Goal: Task Accomplishment & Management: Complete application form

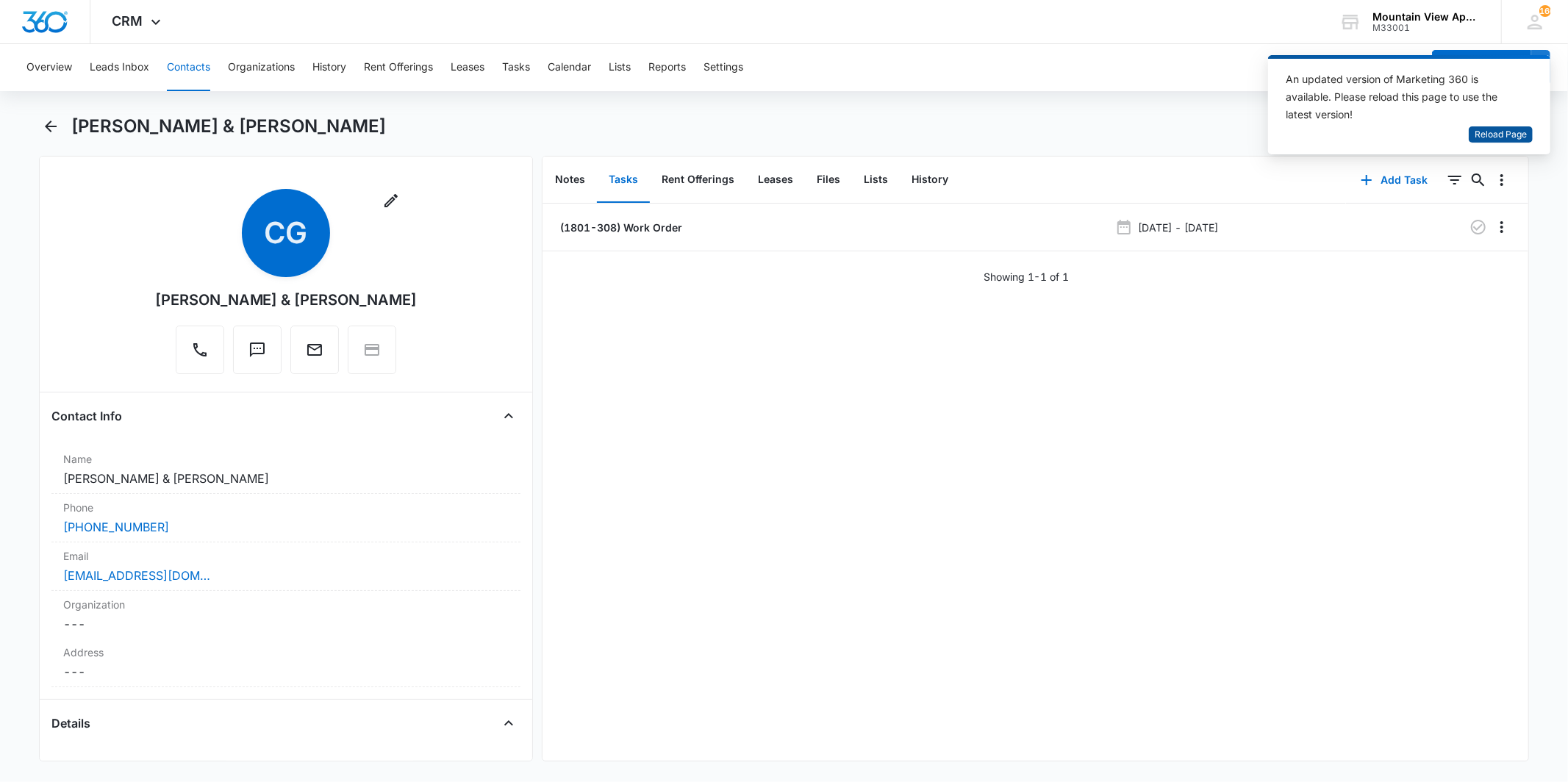
click at [1472, 130] on button "Reload Page" at bounding box center [1500, 134] width 64 height 17
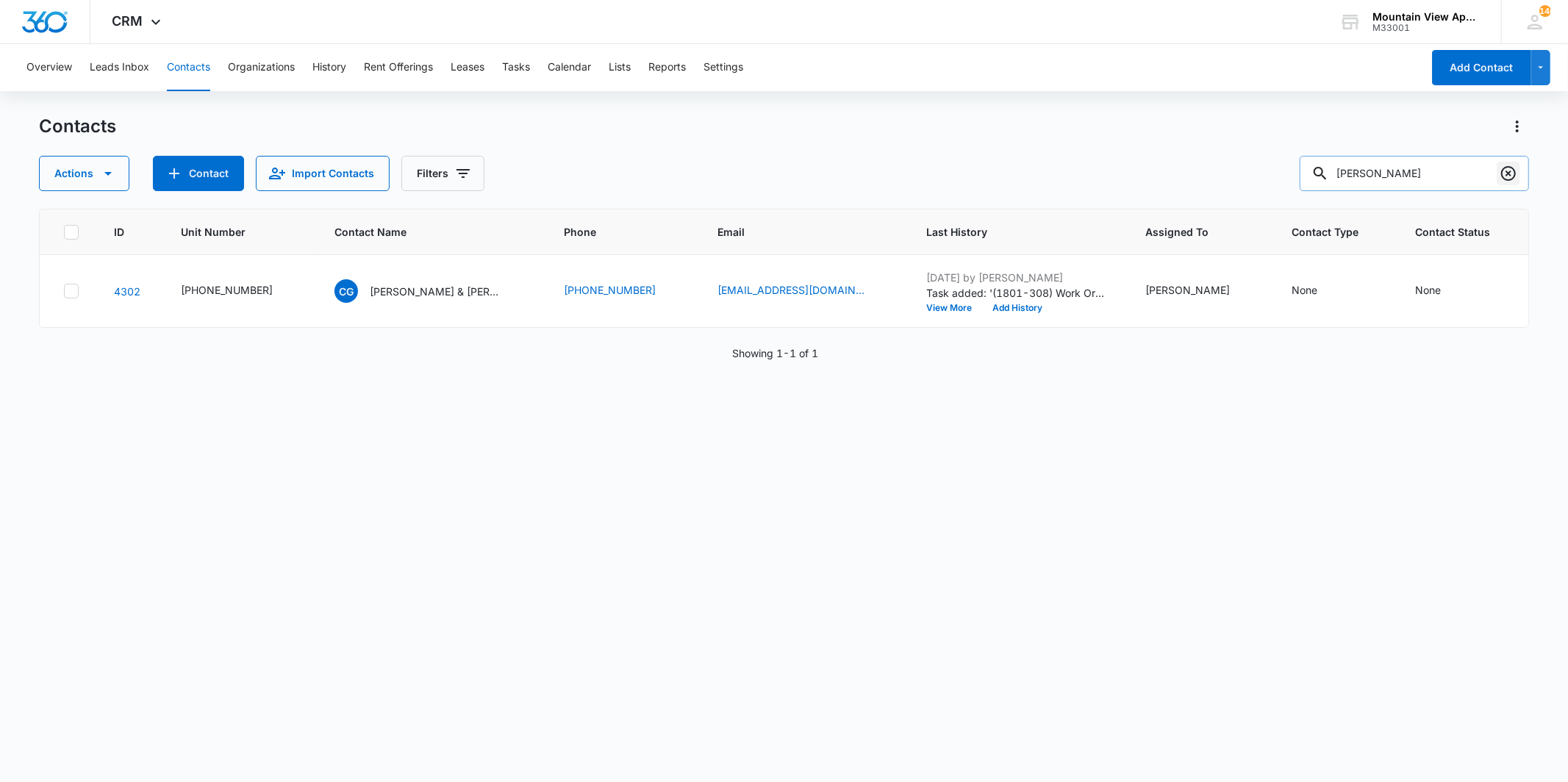
click at [1506, 179] on icon "Clear" at bounding box center [1508, 173] width 15 height 15
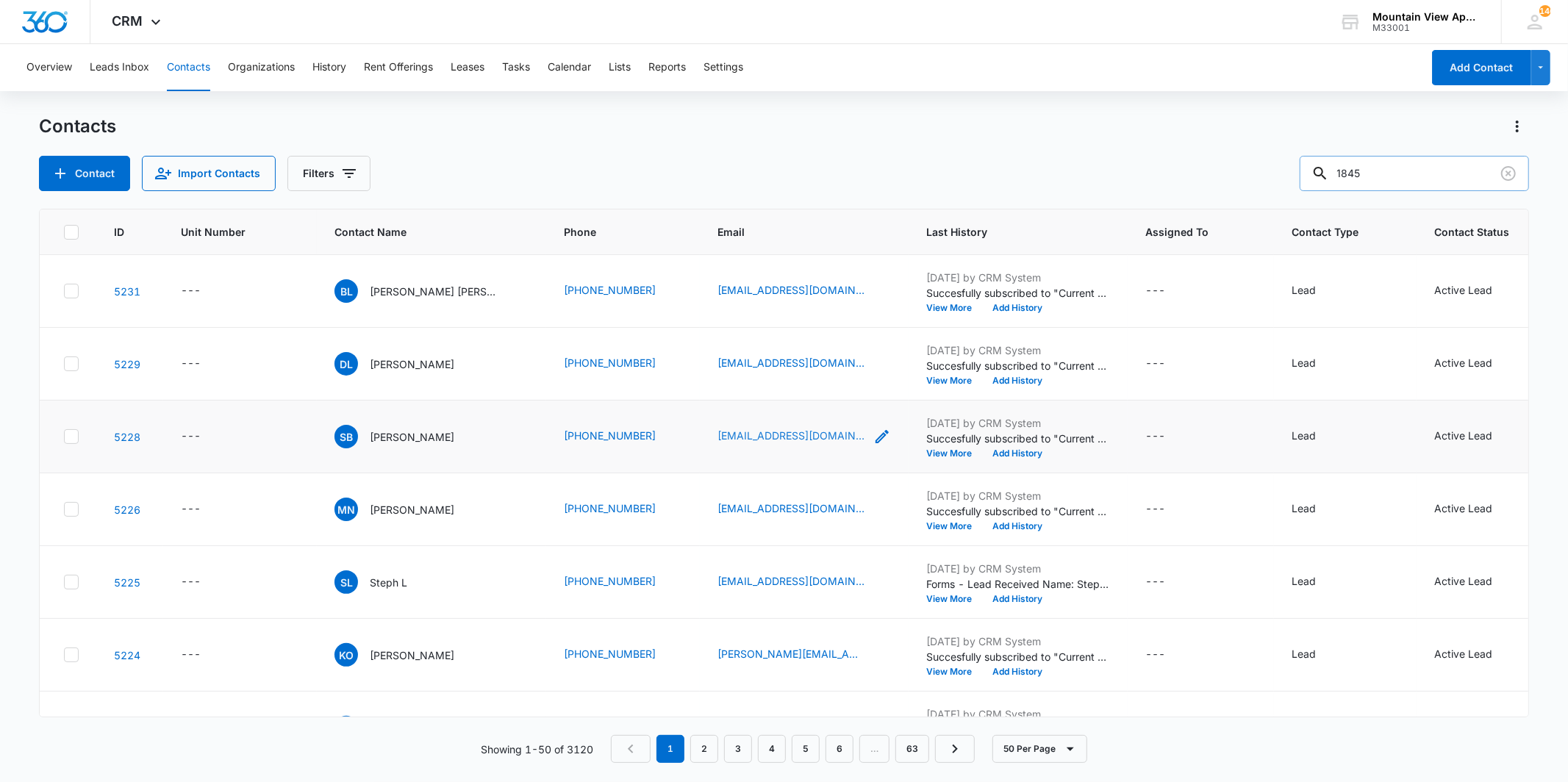
type input "1845"
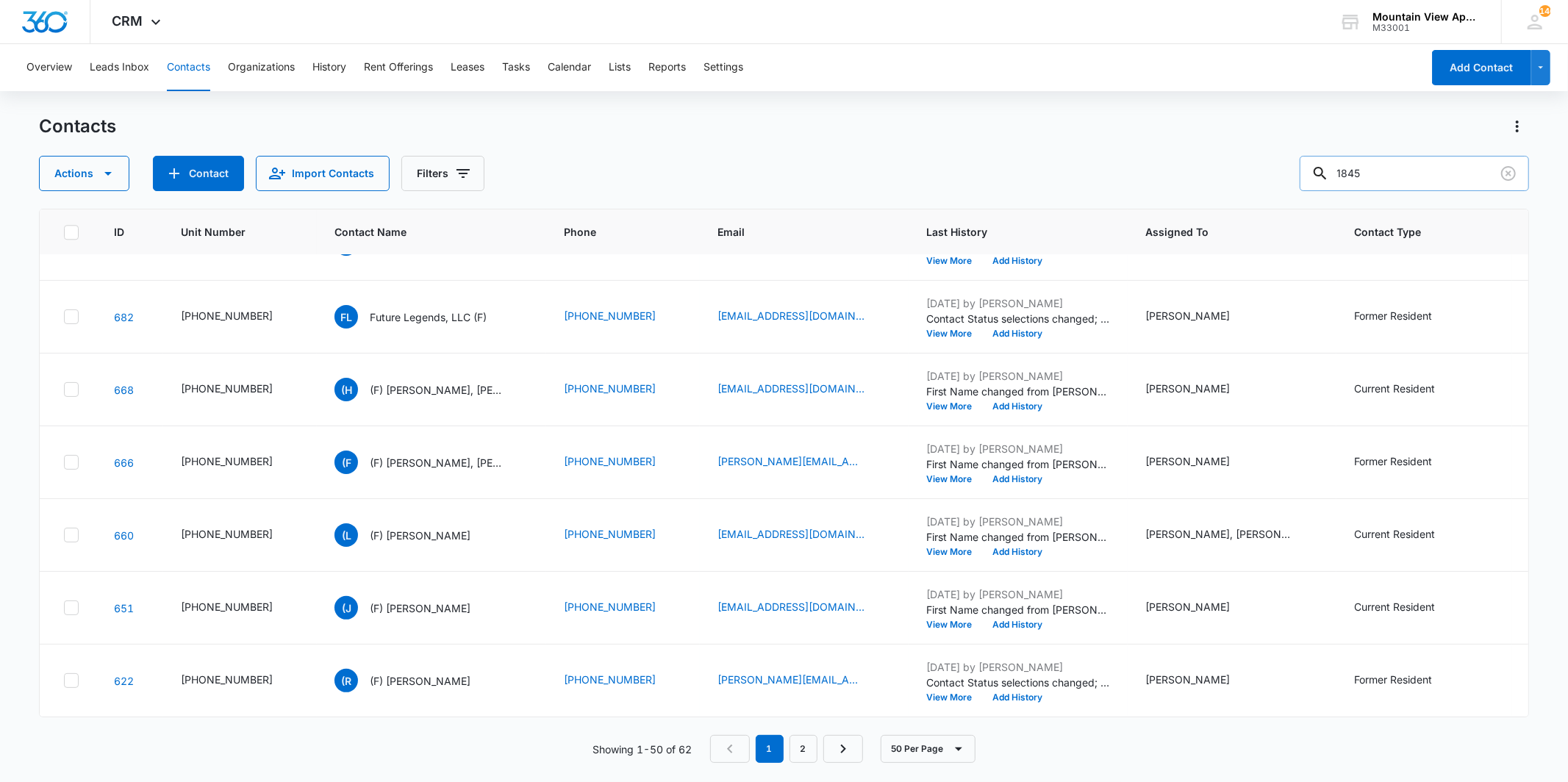
scroll to position [3192, 0]
click at [802, 760] on link "2" at bounding box center [804, 750] width 28 height 28
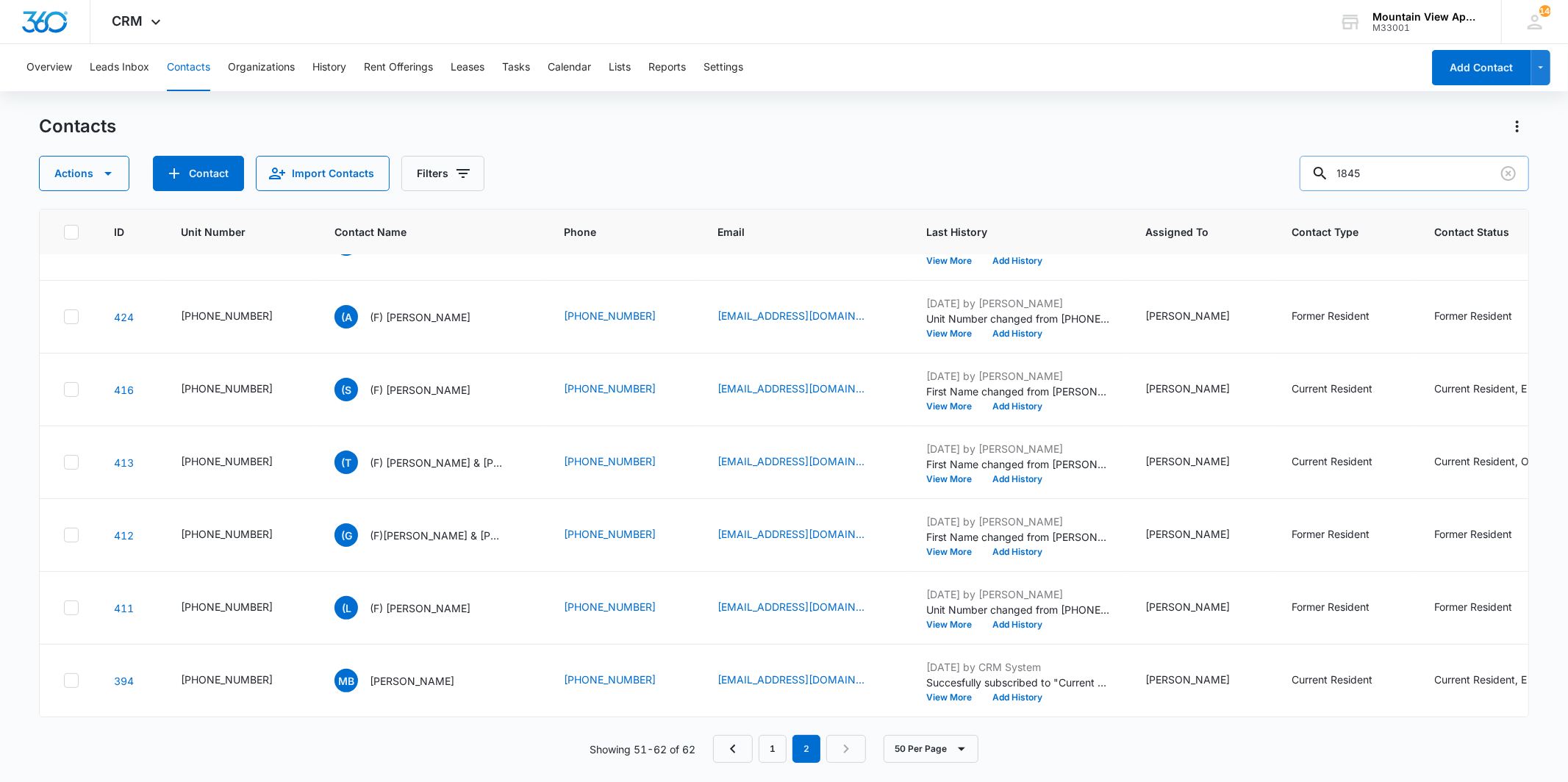
scroll to position [0, 0]
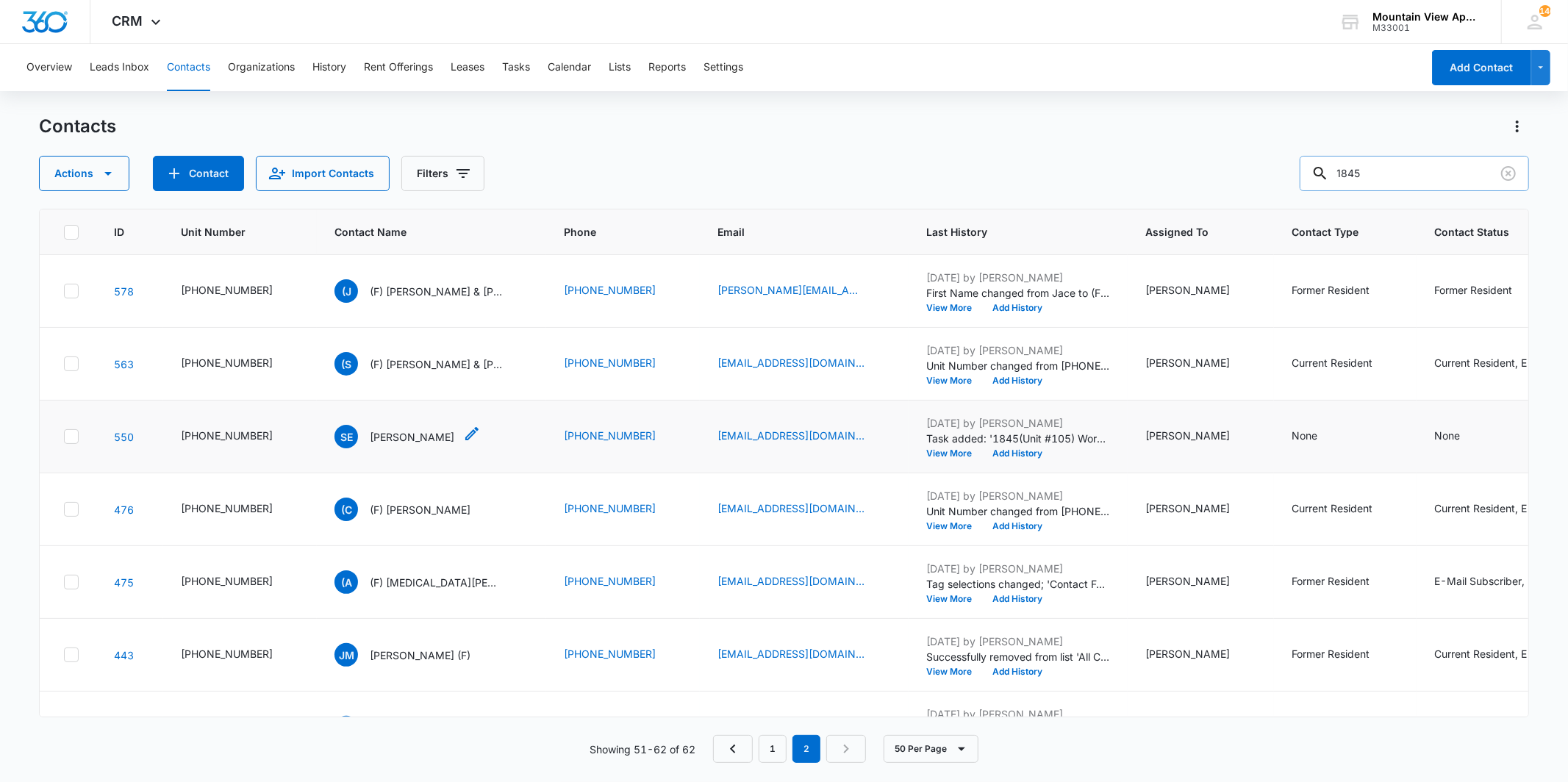
click at [415, 437] on p "[PERSON_NAME]" at bounding box center [412, 437] width 84 height 16
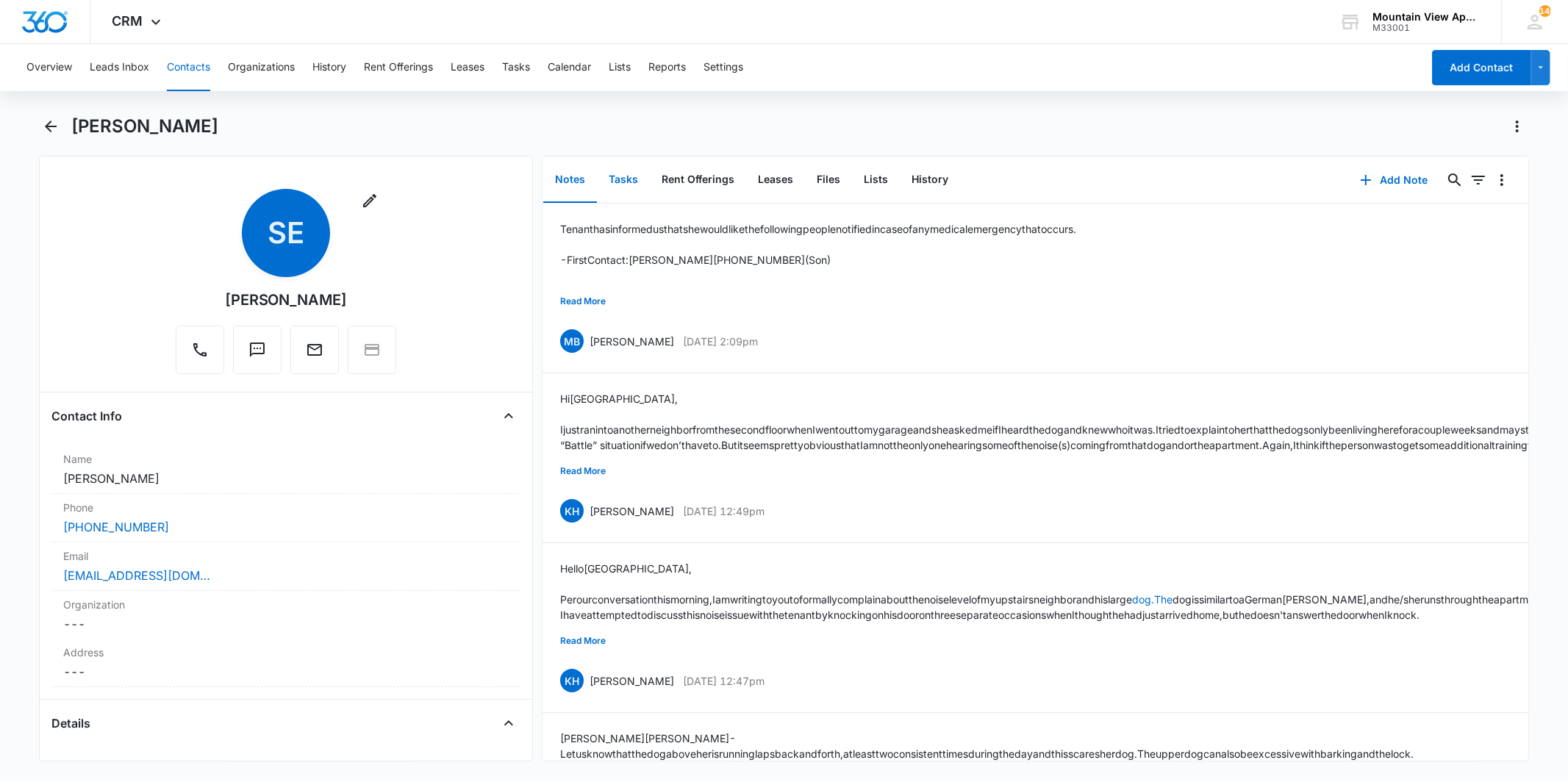
click at [630, 180] on button "Tasks" at bounding box center [623, 180] width 53 height 46
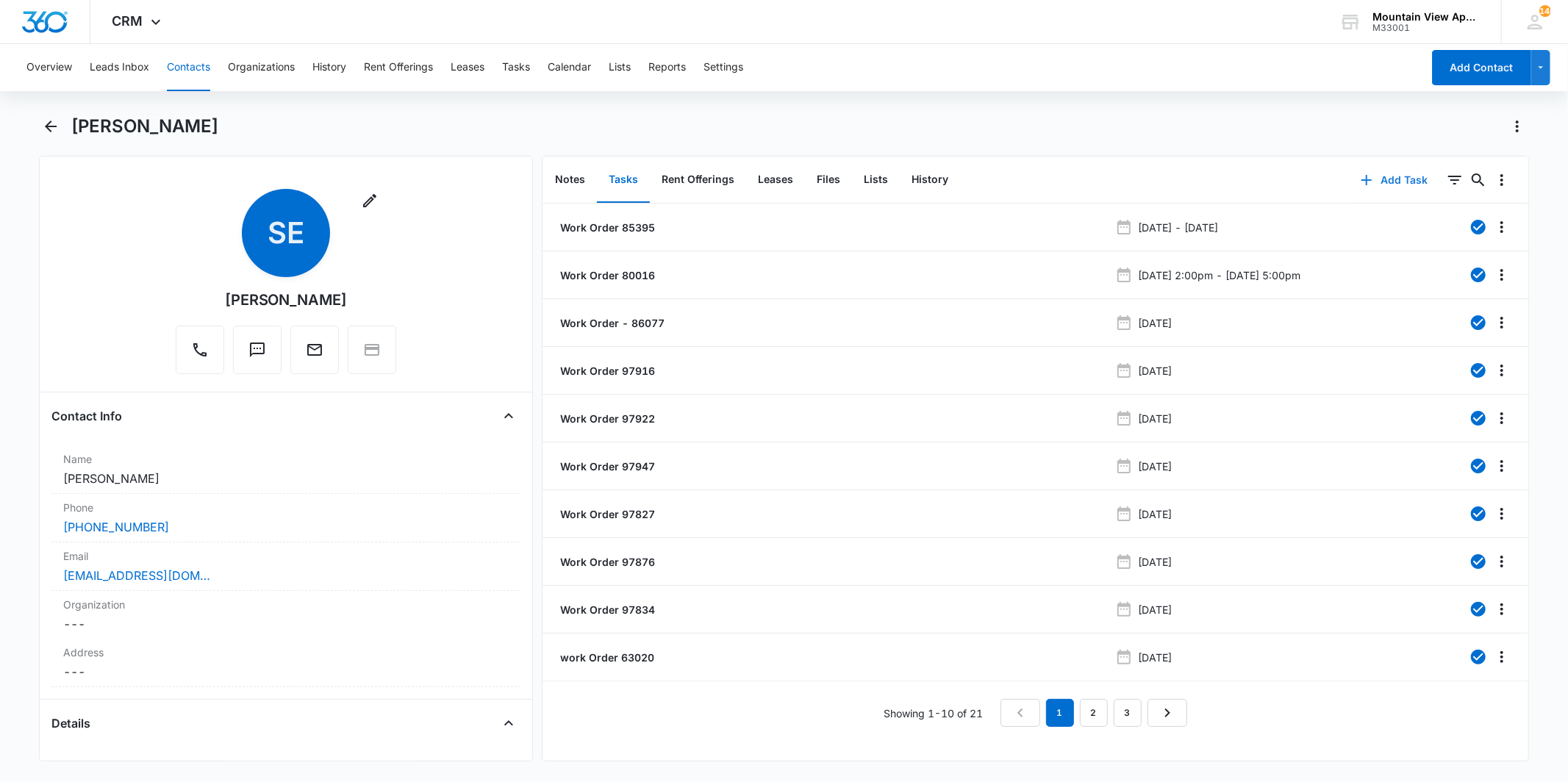
click at [1390, 170] on button "Add Task" at bounding box center [1394, 180] width 97 height 35
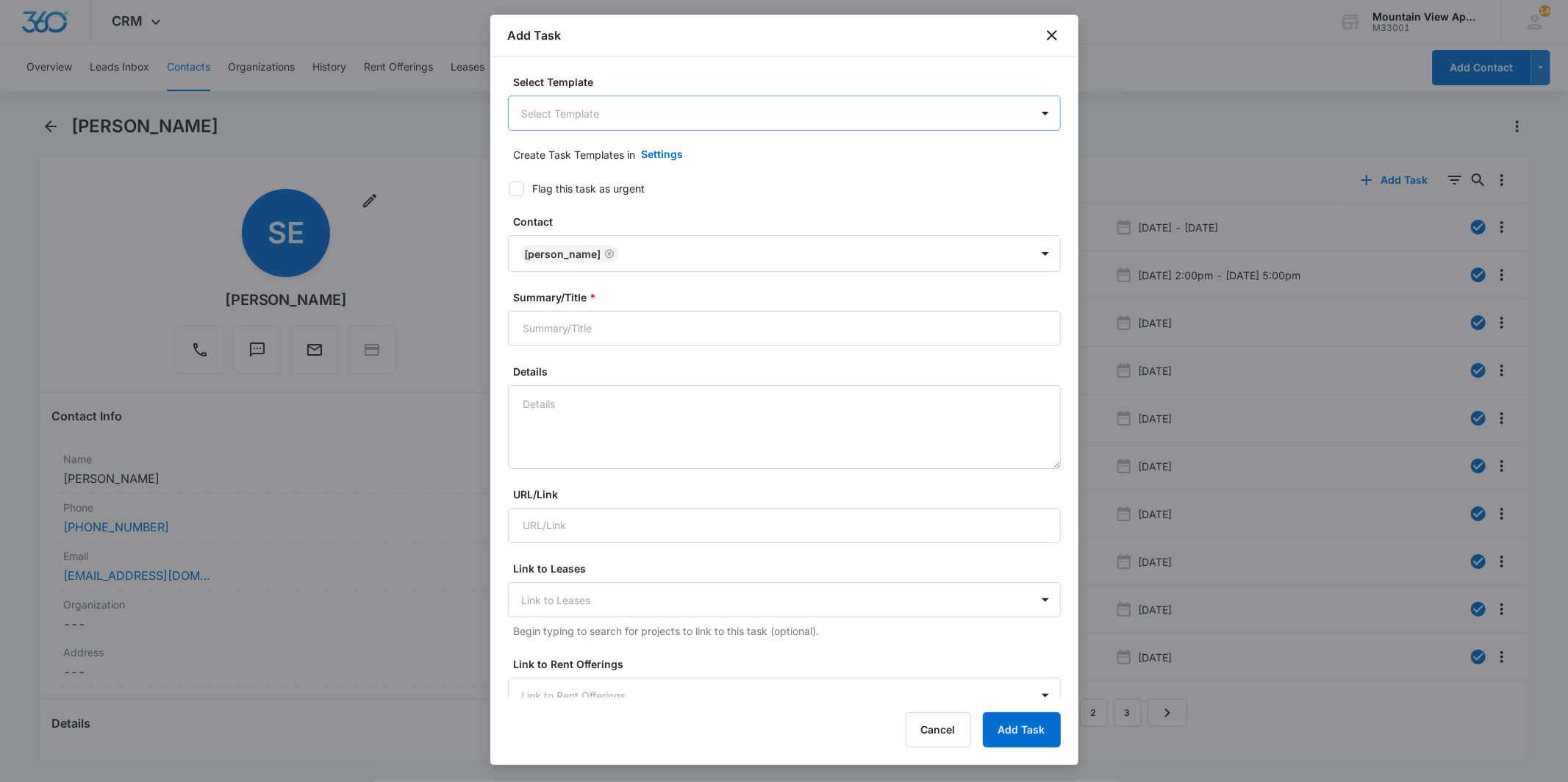
click at [950, 123] on body "CRM Apps Reputation Websites Forms CRM Email Social Content Ads Intelligence Fi…" at bounding box center [784, 391] width 1568 height 782
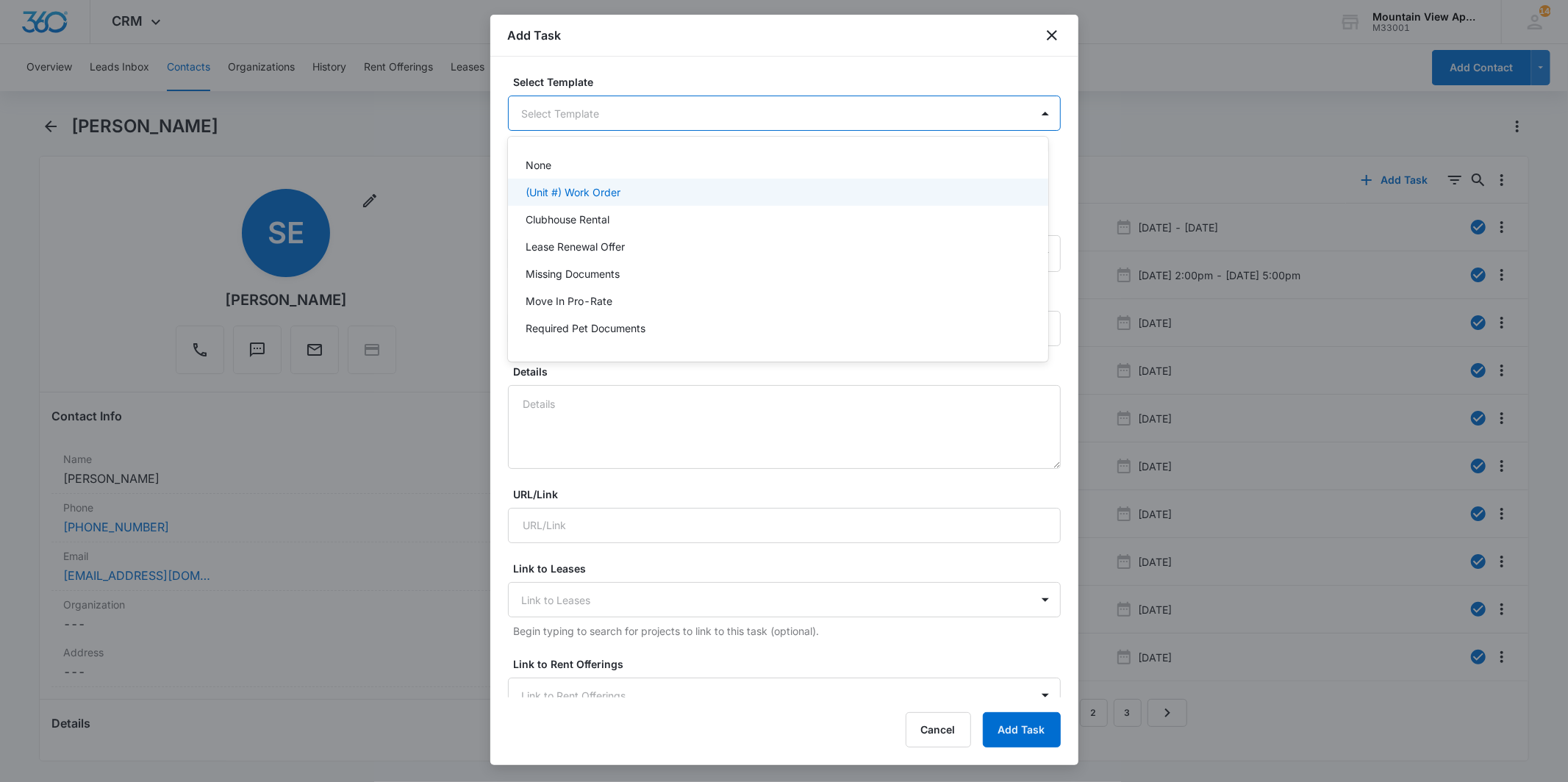
click at [918, 187] on div "(Unit #) Work Order" at bounding box center [777, 192] width 502 height 16
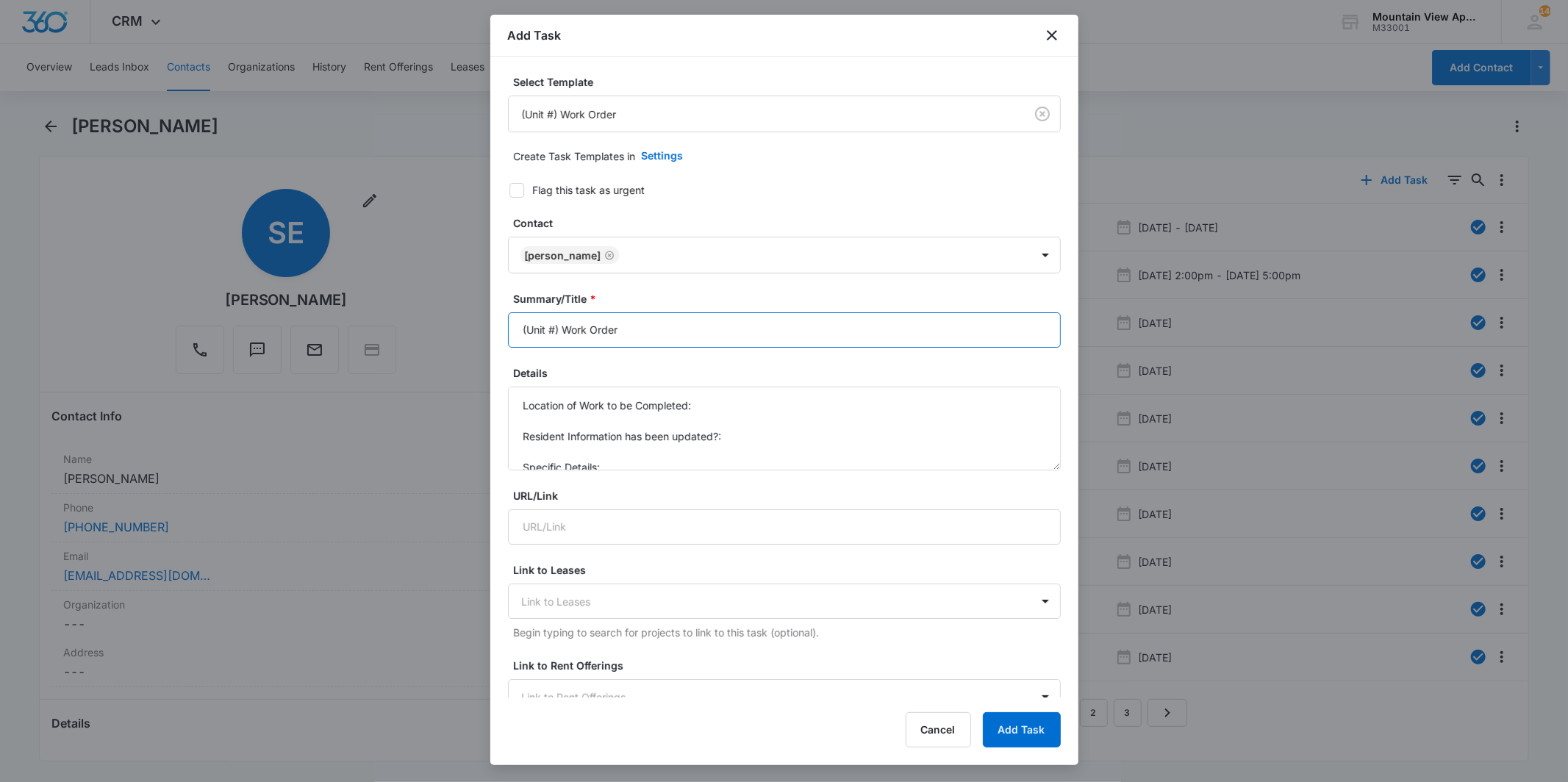
click at [554, 321] on input "(Unit #) Work Order" at bounding box center [784, 330] width 553 height 35
type input "(1845-105) Work Order"
click at [741, 410] on textarea "Location of Work to be Completed: Resident Information has been updated?: Speci…" at bounding box center [784, 429] width 553 height 84
click at [755, 434] on textarea "Location of Work to be Completed: Bathroom. Resident Information has been updat…" at bounding box center [784, 429] width 553 height 84
click at [755, 462] on textarea "Location of Work to be Completed: Bathroom. Resident Information has been updat…" at bounding box center [784, 429] width 553 height 84
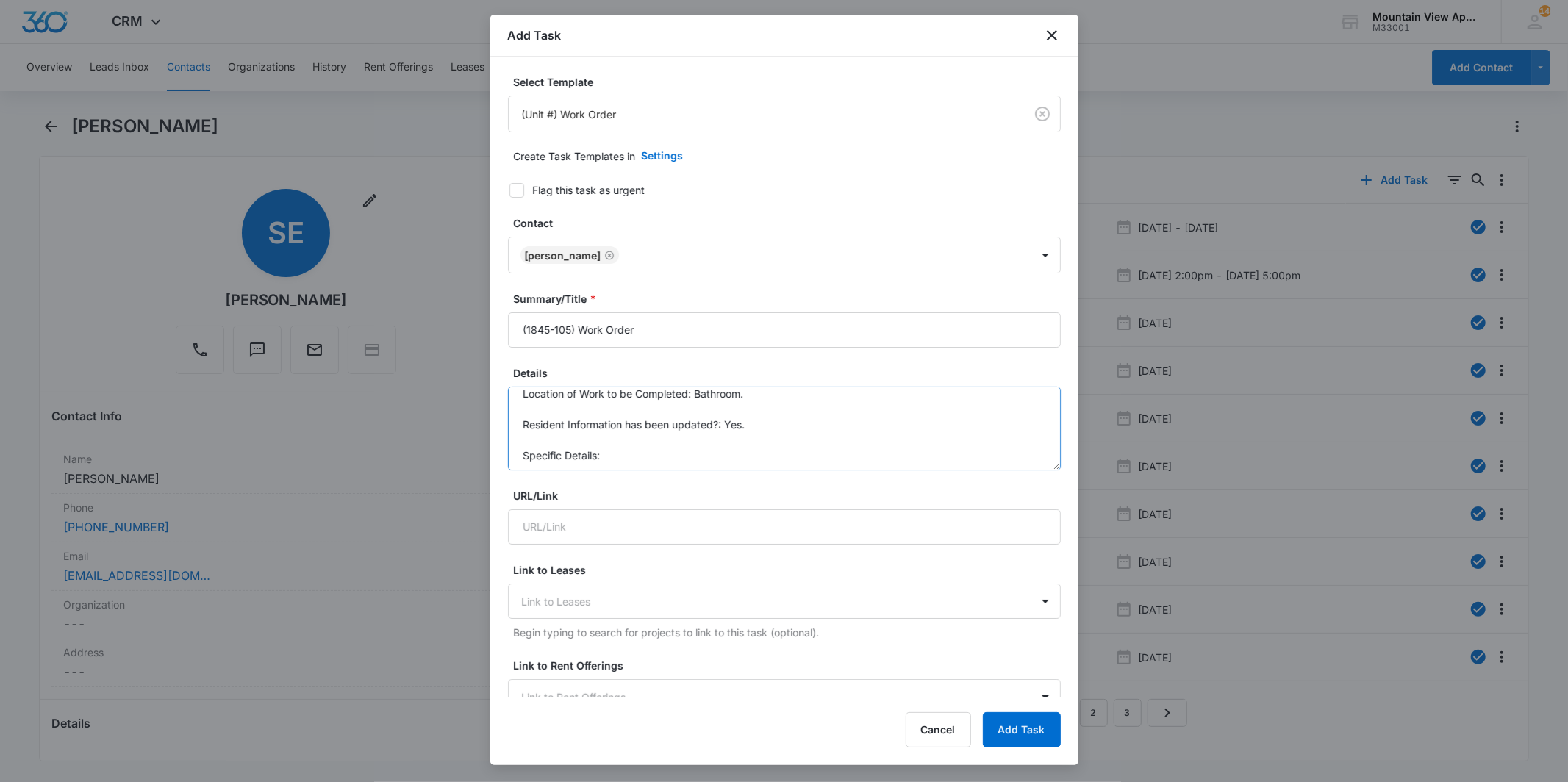
scroll to position [16, 0]
click at [750, 451] on textarea "Location of Work to be Completed: Bathroom. Resident Information has been updat…" at bounding box center [784, 429] width 553 height 84
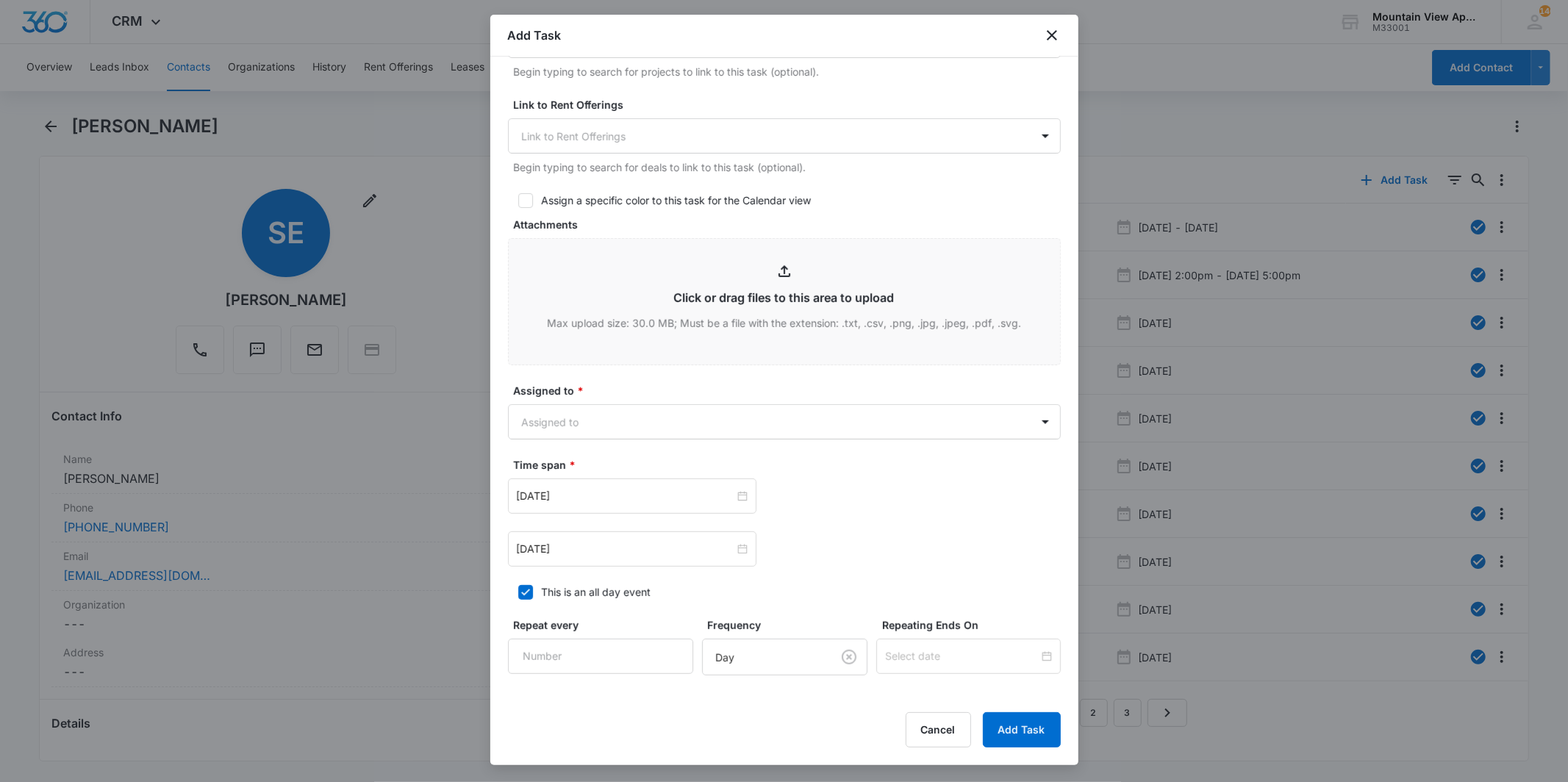
scroll to position [653, 0]
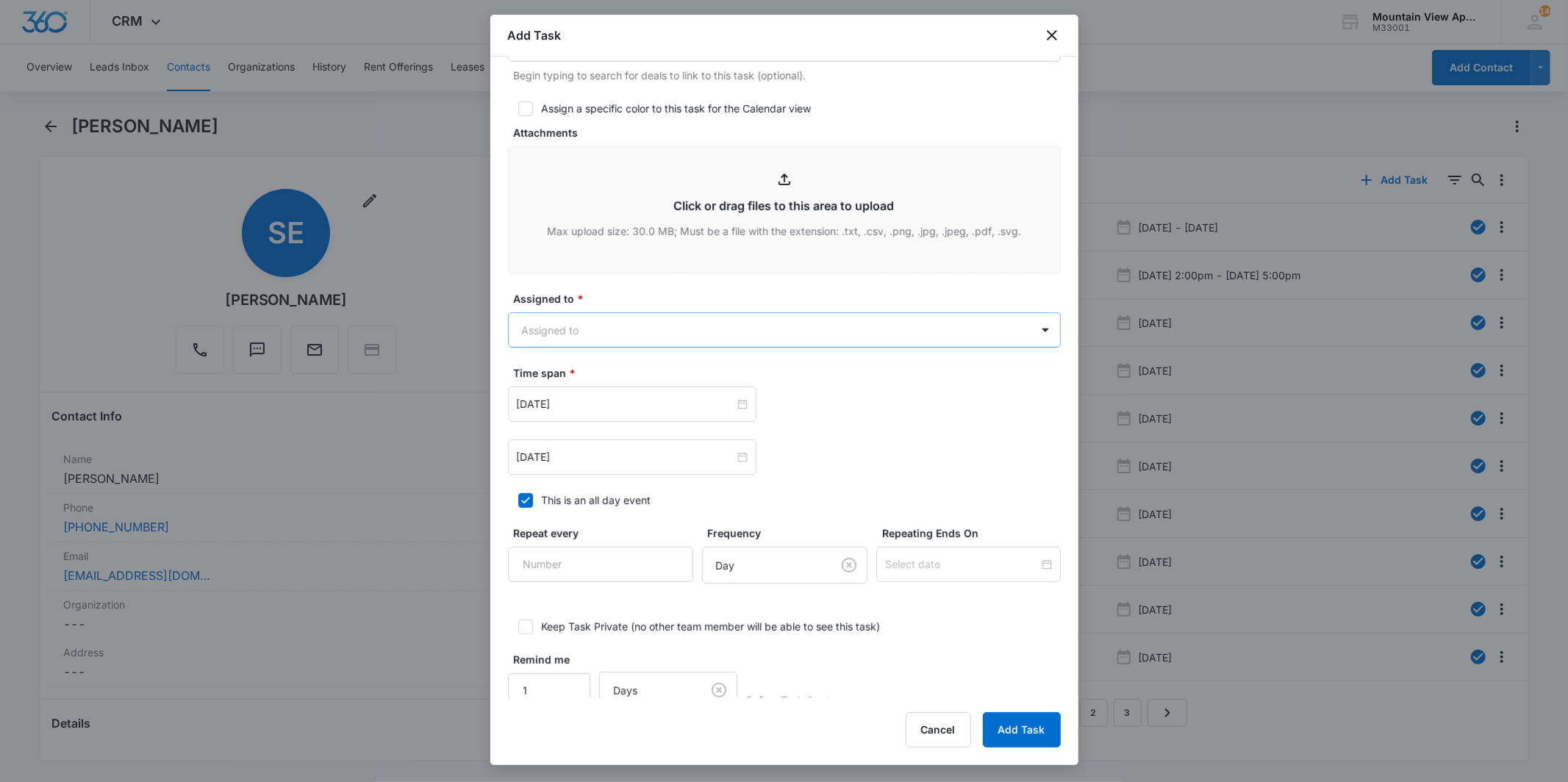
type textarea "Location of Work to be Completed: Bathroom. Resident Information has been updat…"
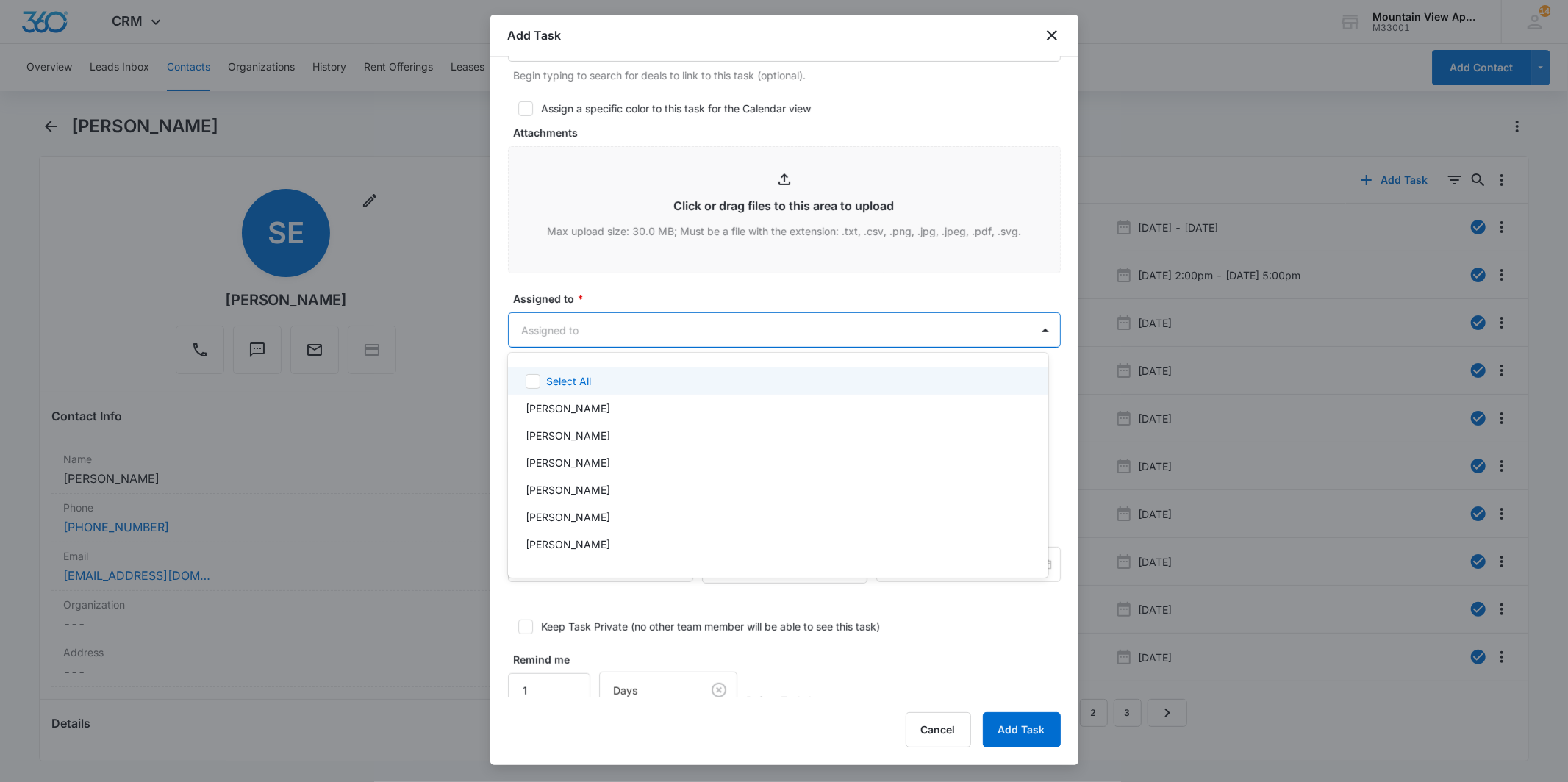
click at [792, 339] on body "CRM Apps Reputation Websites Forms CRM Email Social Content Ads Intelligence Fi…" at bounding box center [784, 391] width 1568 height 782
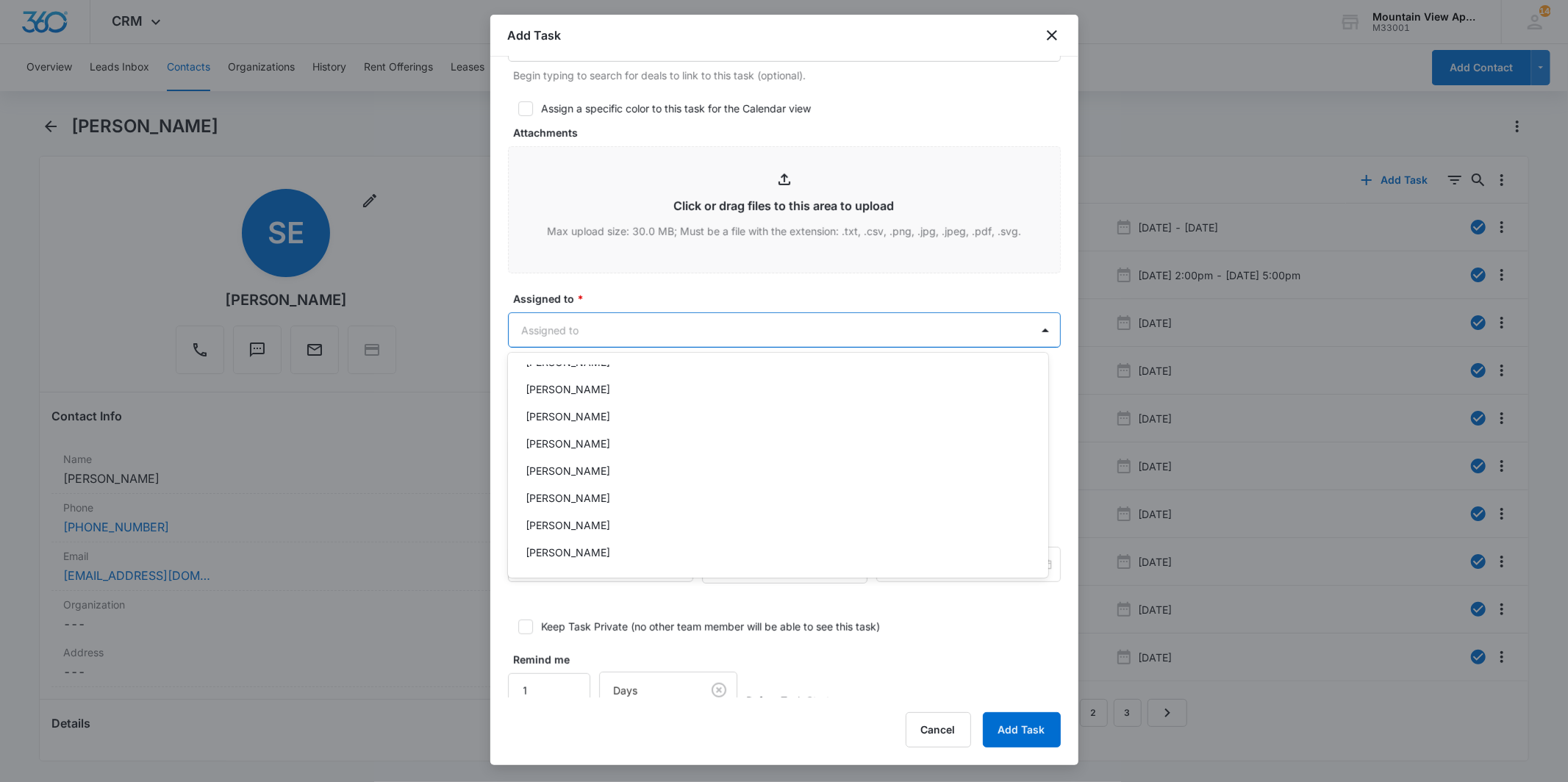
scroll to position [319, 0]
click at [803, 497] on div "Mountain View Maintenance" at bounding box center [777, 497] width 502 height 16
click at [916, 108] on div at bounding box center [784, 391] width 1568 height 782
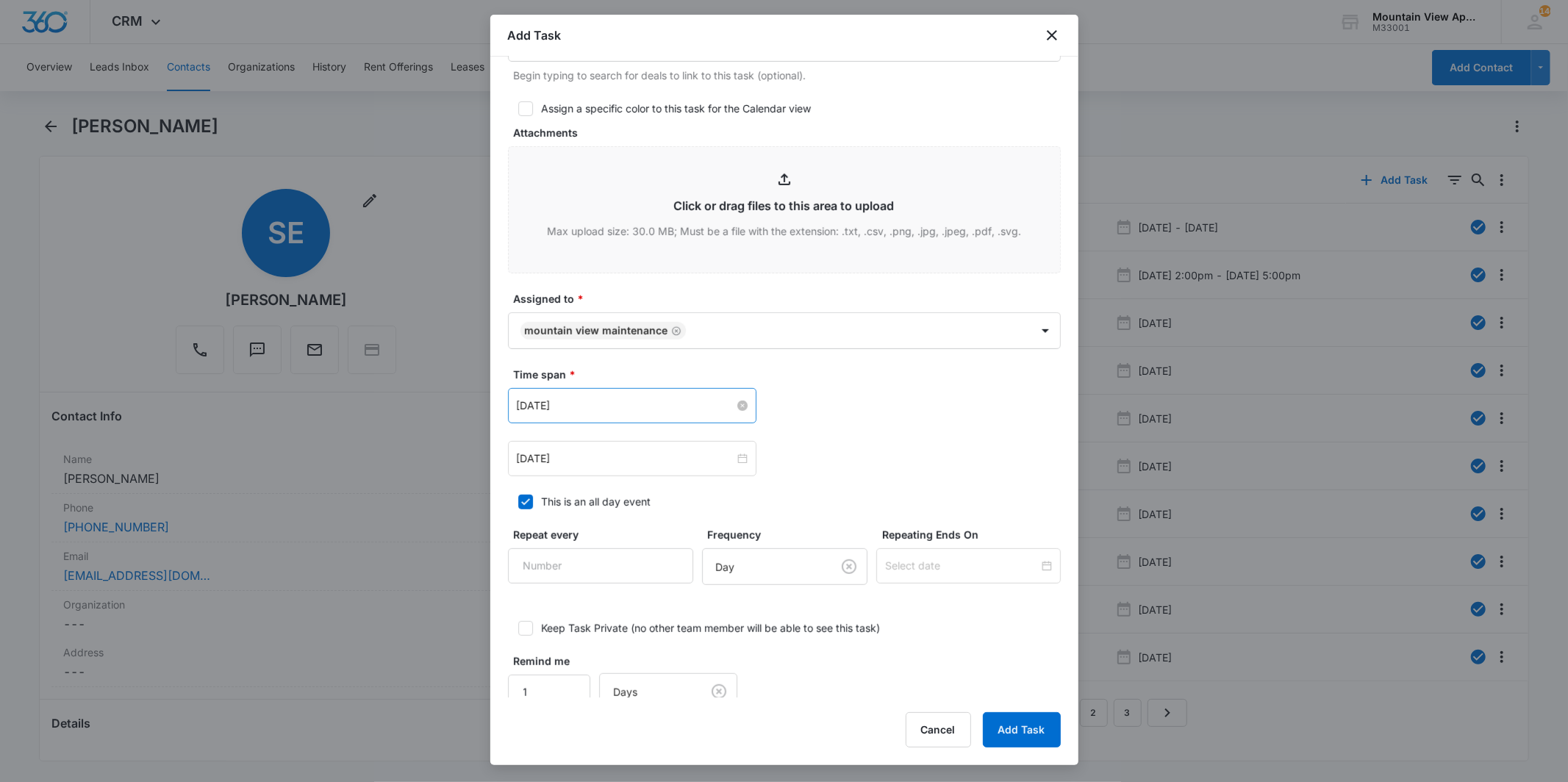
click at [572, 405] on input "[DATE]" at bounding box center [626, 405] width 218 height 16
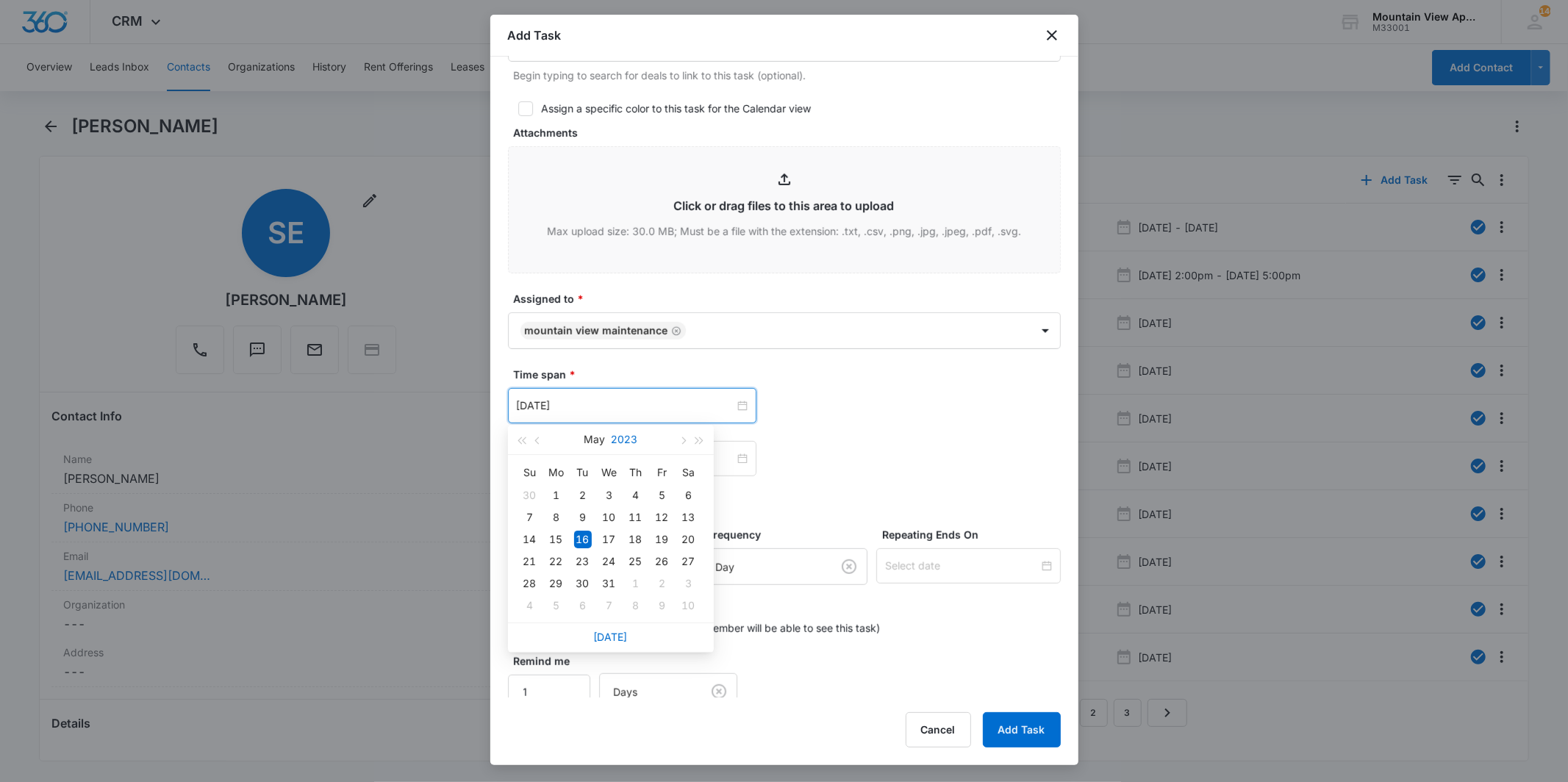
click at [634, 442] on button "2023" at bounding box center [624, 440] width 26 height 30
click at [538, 578] on div "2025" at bounding box center [546, 577] width 44 height 18
click at [590, 442] on button "May" at bounding box center [595, 440] width 21 height 30
click at [607, 586] on td "Aug" at bounding box center [611, 576] width 65 height 48
type input "[DATE]"
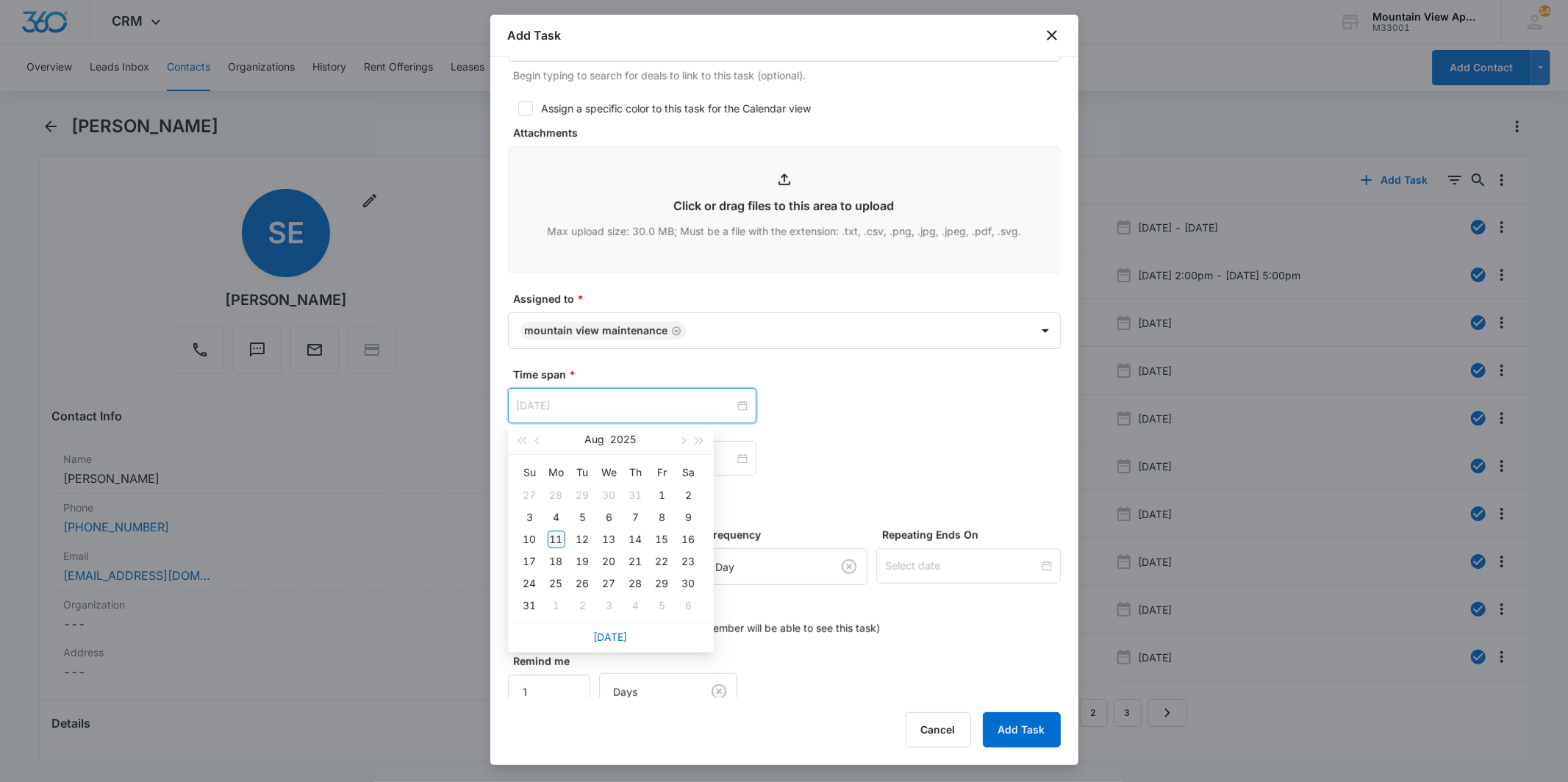
click at [555, 540] on div "11" at bounding box center [556, 540] width 18 height 18
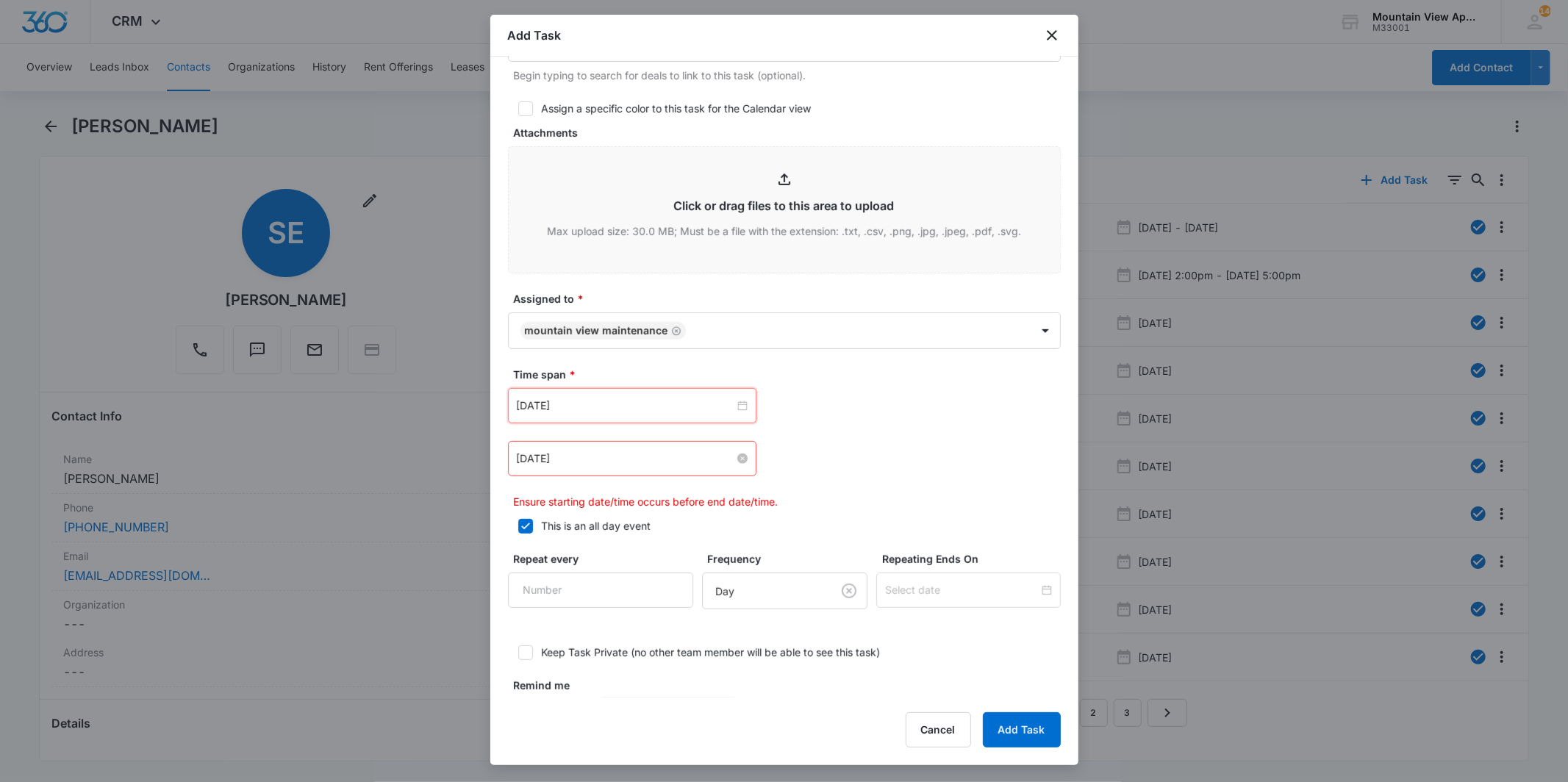
click at [571, 451] on input "[DATE]" at bounding box center [626, 459] width 218 height 16
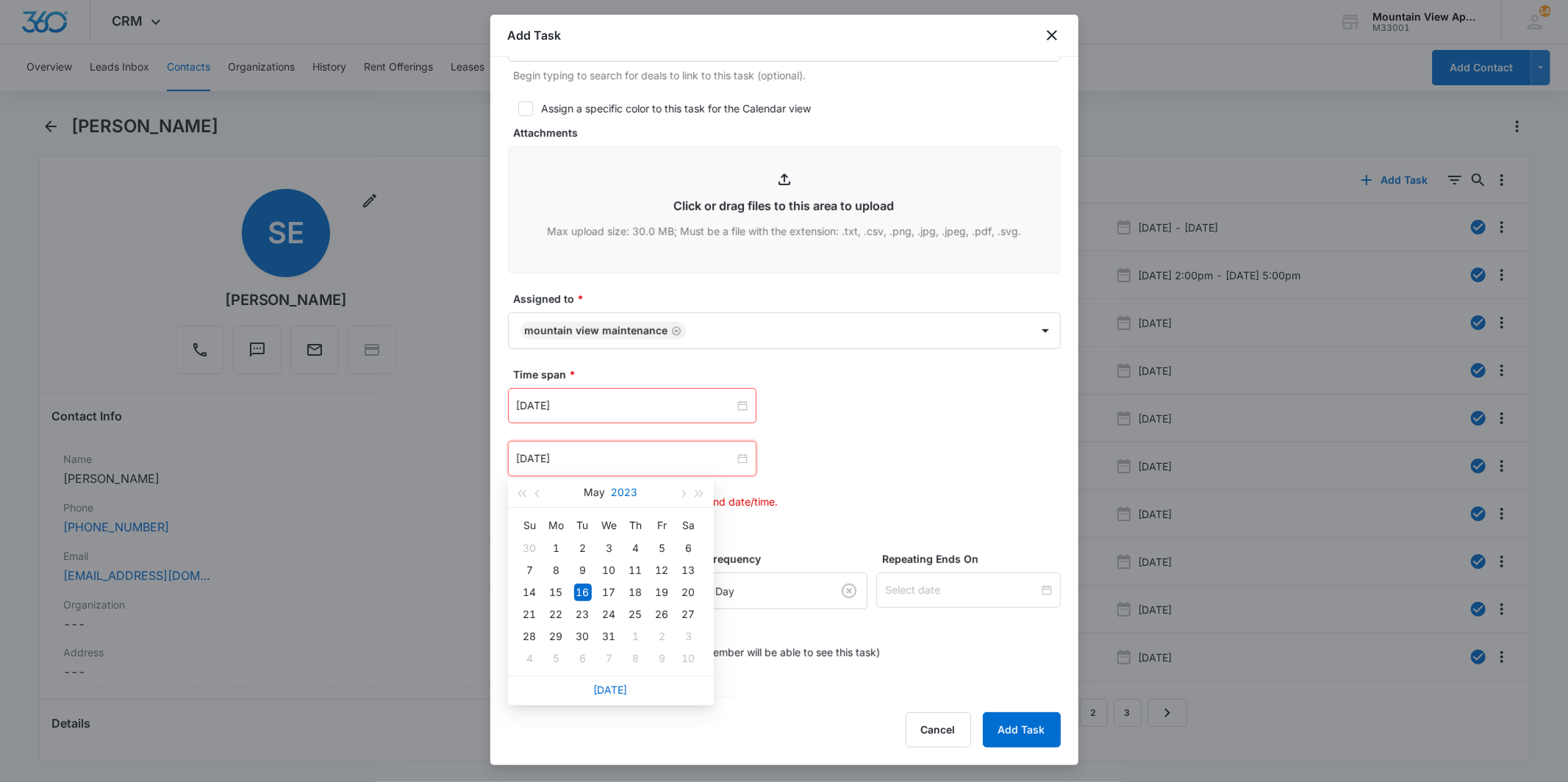
click at [619, 487] on button "2023" at bounding box center [624, 493] width 26 height 30
click at [559, 640] on td "2025" at bounding box center [547, 629] width 65 height 48
click at [605, 491] on div "[DATE]" at bounding box center [611, 493] width 128 height 30
click at [601, 491] on button "May" at bounding box center [595, 493] width 21 height 30
click at [597, 629] on div "Aug" at bounding box center [611, 629] width 44 height 18
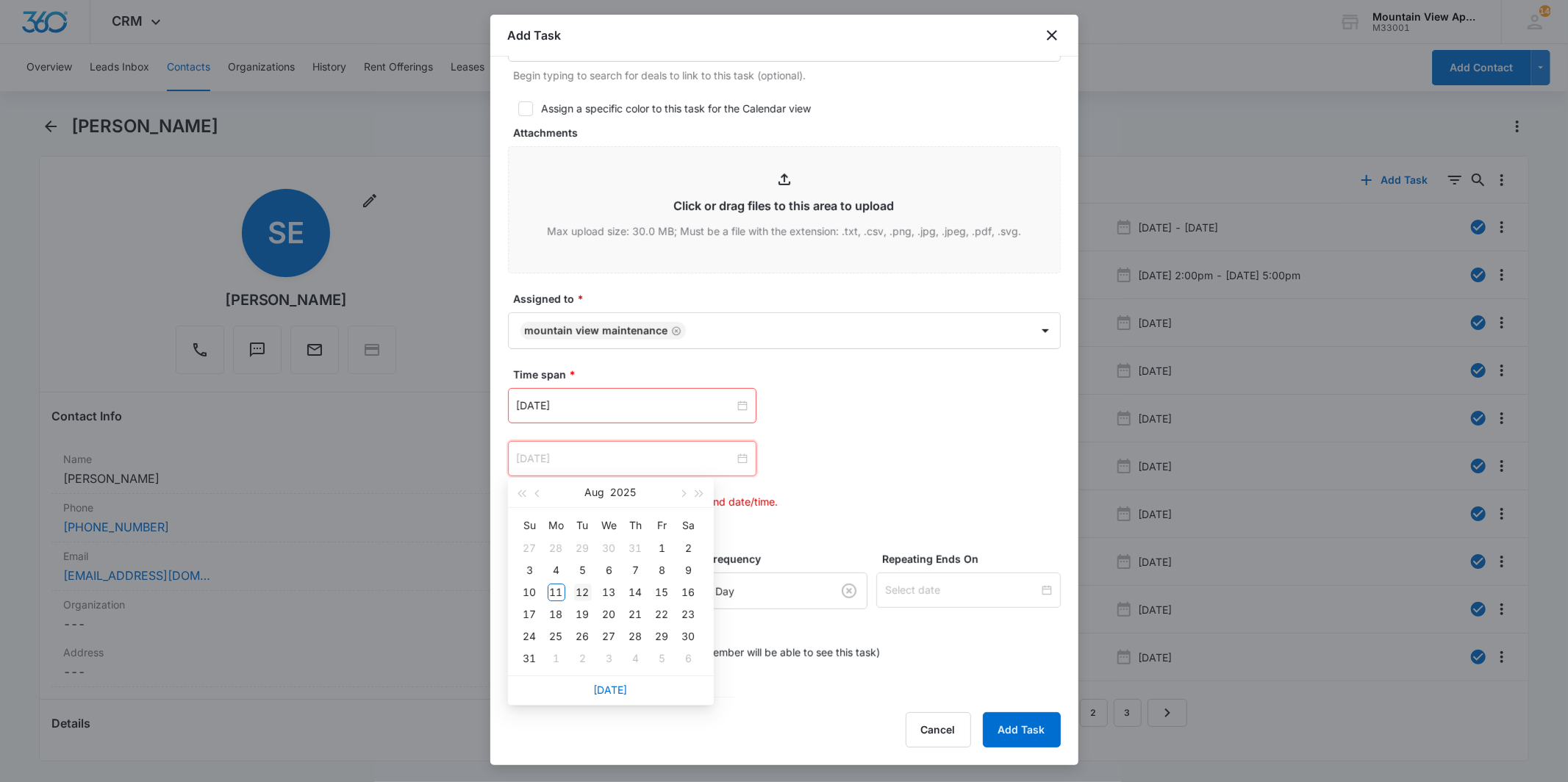
type input "[DATE]"
click at [590, 596] on div "12" at bounding box center [583, 592] width 18 height 18
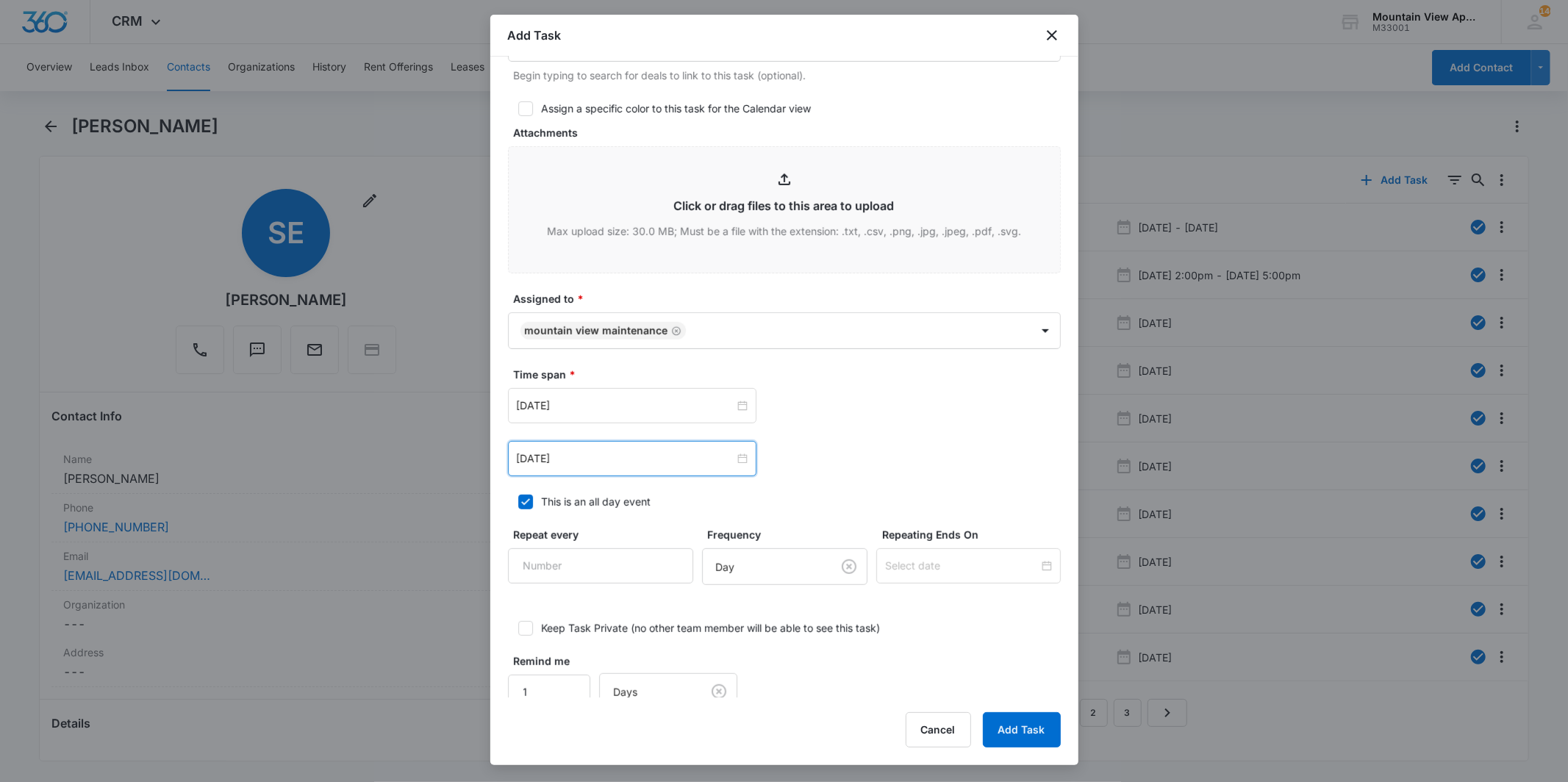
scroll to position [683, 0]
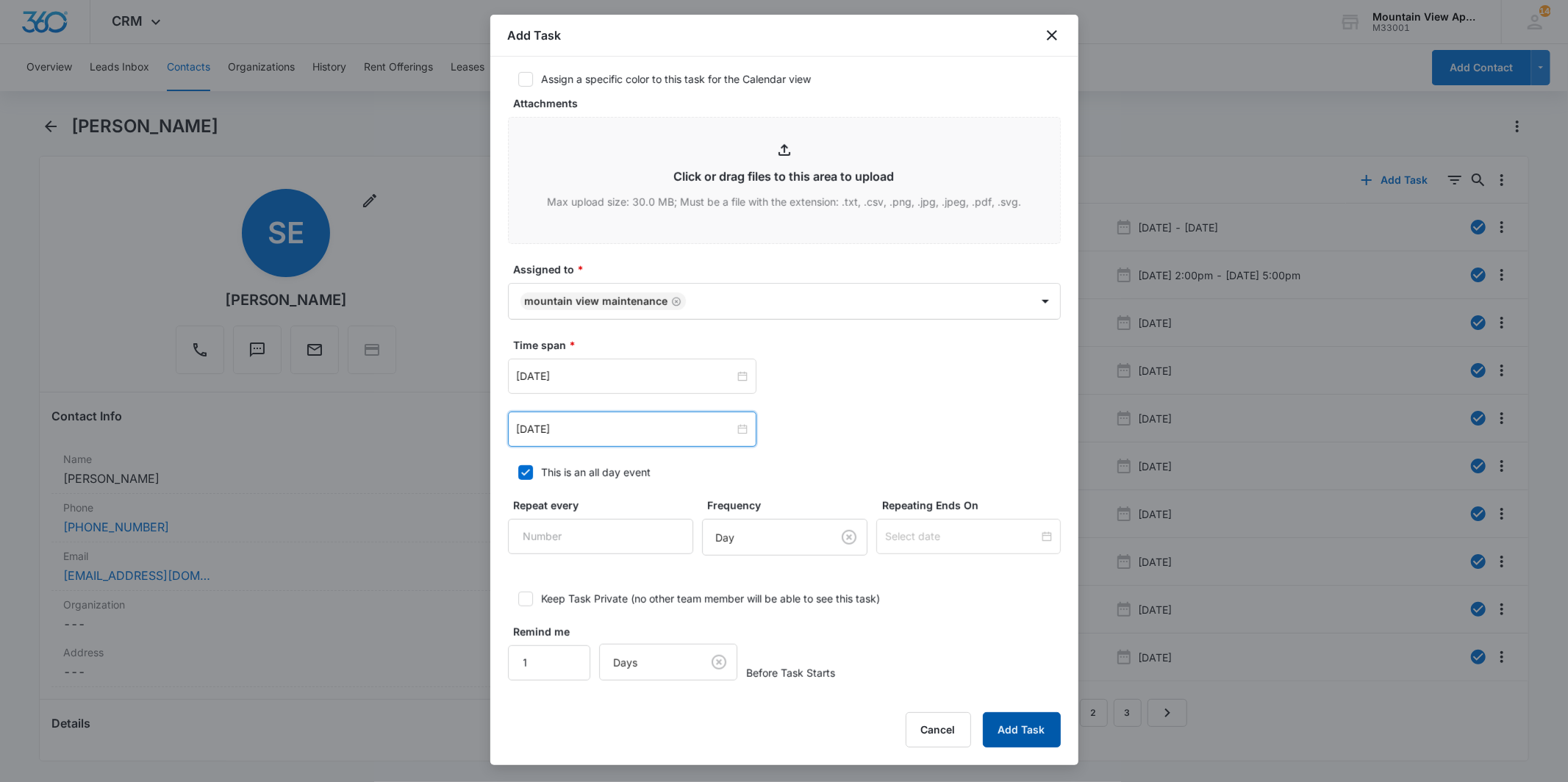
click at [1013, 738] on button "Add Task" at bounding box center [1021, 730] width 78 height 35
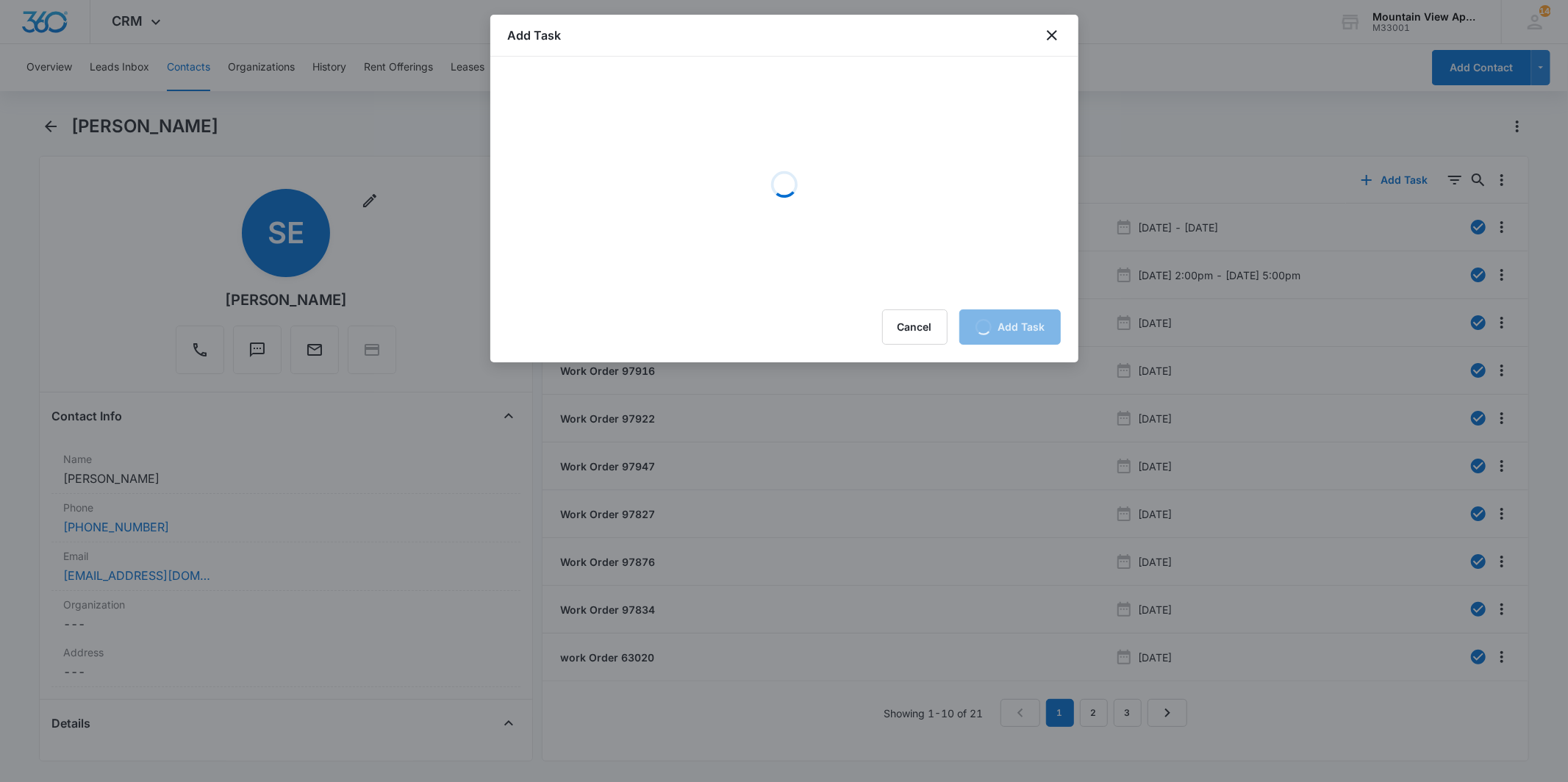
scroll to position [0, 0]
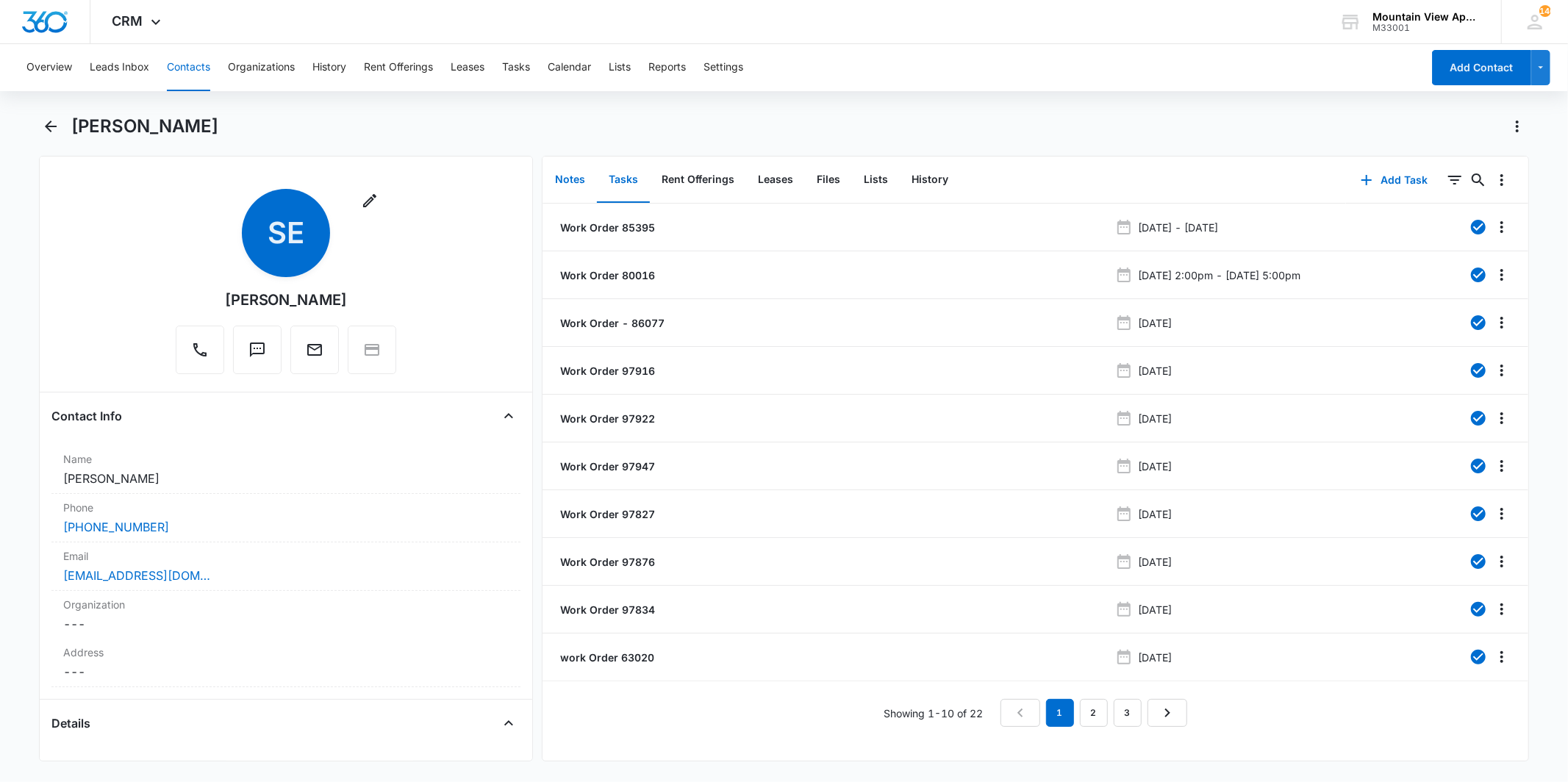
click at [555, 184] on button "Notes" at bounding box center [569, 180] width 54 height 46
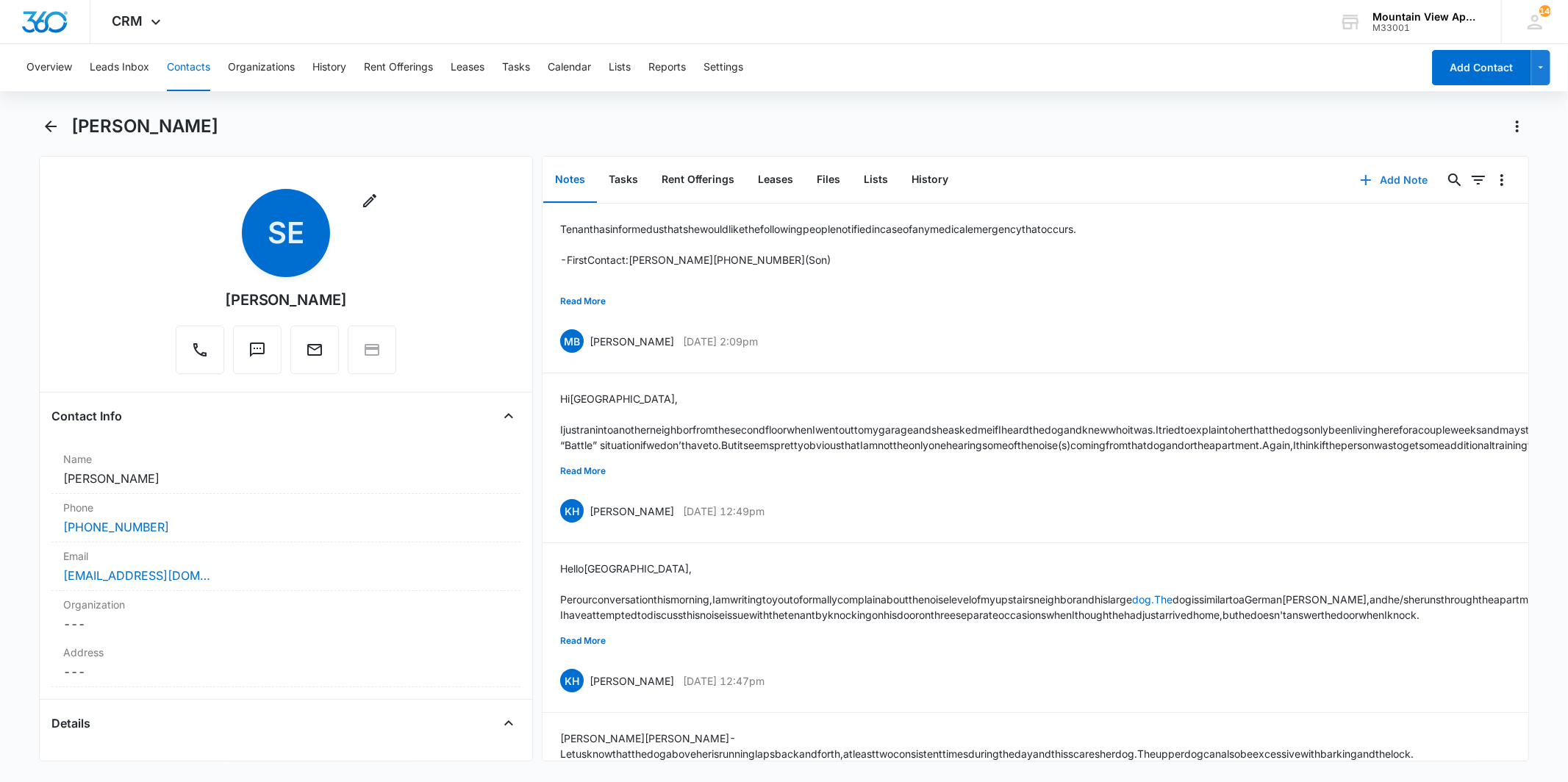
click at [1384, 175] on button "Add Note" at bounding box center [1393, 180] width 97 height 35
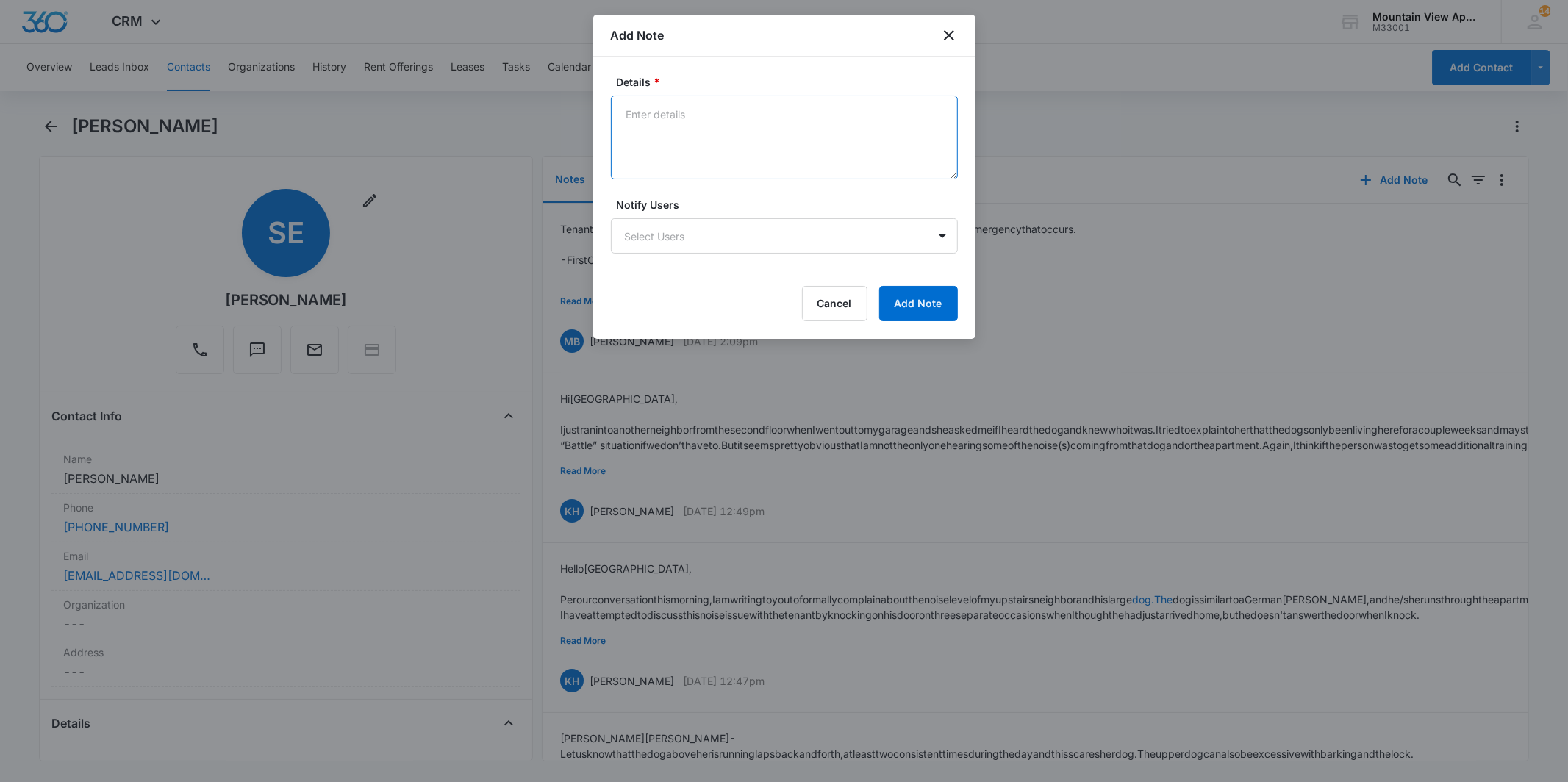
click at [791, 153] on textarea "Details *" at bounding box center [784, 138] width 347 height 84
type textarea "Steamway came in [DATE] to follow up on the moister check in 1845-105 and said …"
click at [913, 324] on div "Details * Steamway came in [DATE] to follow up on the moister check in 1845-105…" at bounding box center [784, 198] width 383 height 283
click at [932, 302] on button "Add Note" at bounding box center [919, 304] width 79 height 35
